Goal: Transaction & Acquisition: Download file/media

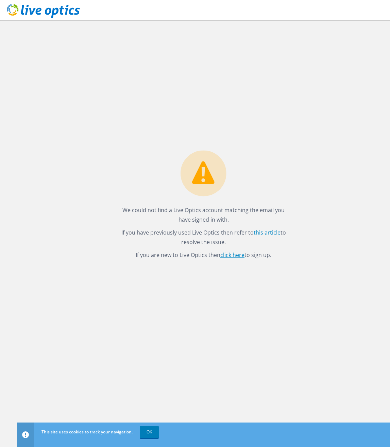
click at [231, 255] on link "click here" at bounding box center [233, 254] width 24 height 7
click at [154, 432] on link "OK" at bounding box center [149, 432] width 19 height 12
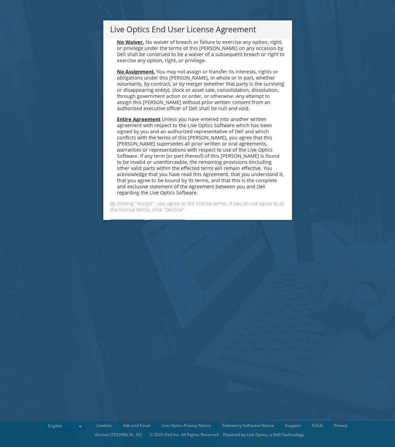
scroll to position [2573, 0]
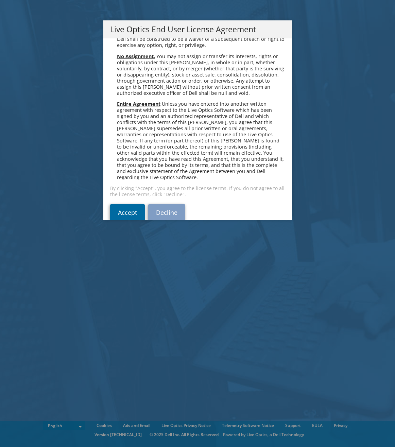
click at [126, 205] on link "Accept" at bounding box center [127, 213] width 35 height 16
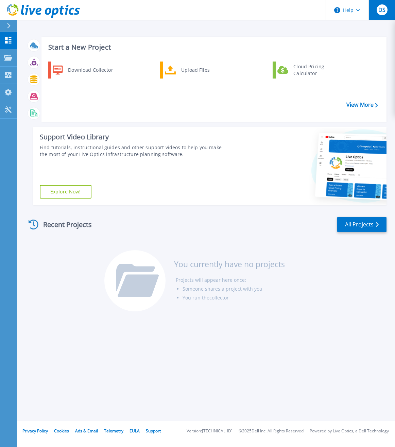
click at [382, 9] on span "DS" at bounding box center [382, 9] width 7 height 5
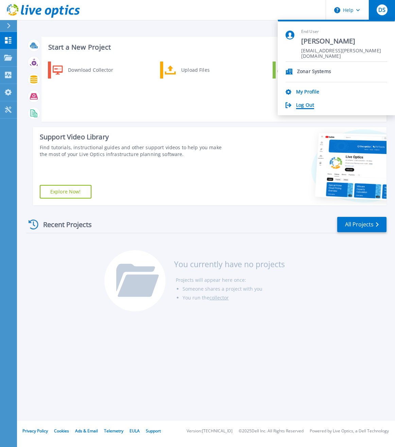
click at [305, 109] on link "Log Out" at bounding box center [305, 105] width 18 height 6
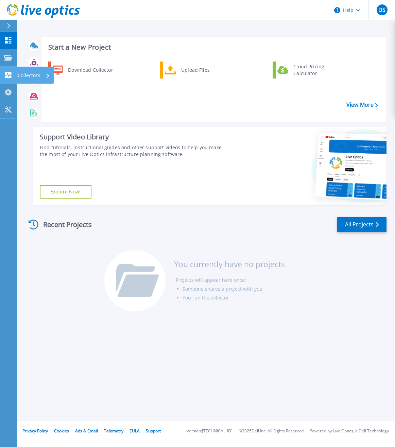
click at [10, 75] on icon at bounding box center [8, 75] width 6 height 6
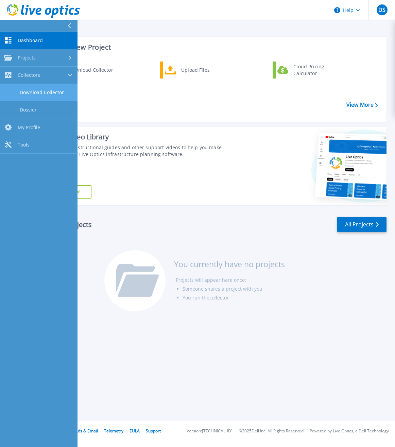
click at [61, 91] on link "Download Collector" at bounding box center [39, 92] width 78 height 17
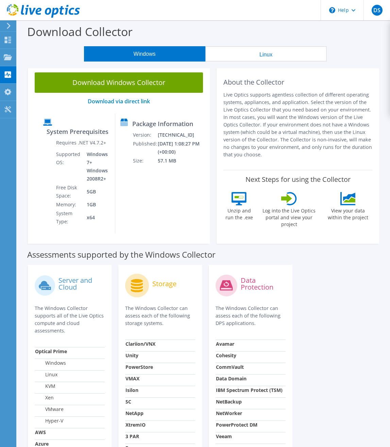
click at [291, 53] on button "Linux" at bounding box center [266, 53] width 121 height 15
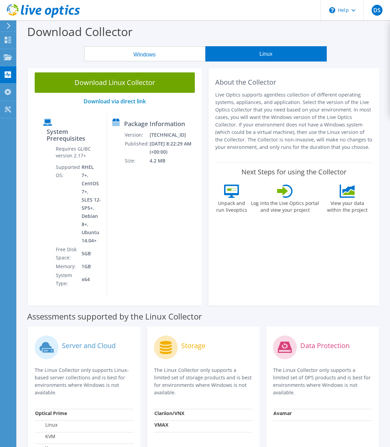
click at [162, 57] on button "Windows" at bounding box center [144, 53] width 121 height 15
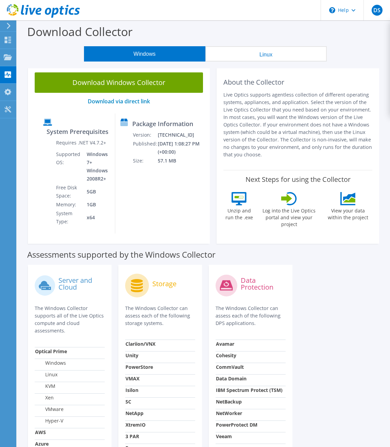
click at [279, 49] on button "Linux" at bounding box center [266, 53] width 121 height 15
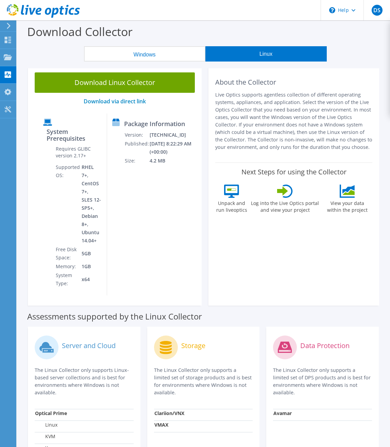
click at [164, 58] on button "Windows" at bounding box center [144, 53] width 121 height 15
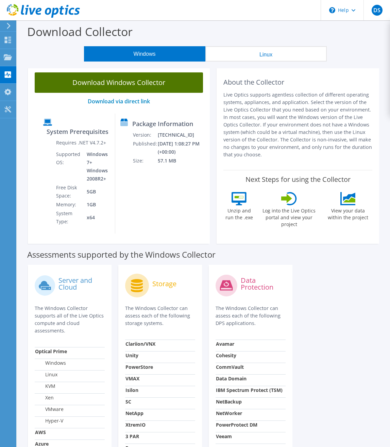
click at [94, 88] on link "Download Windows Collector" at bounding box center [119, 82] width 168 height 20
